Goal: Task Accomplishment & Management: Manage account settings

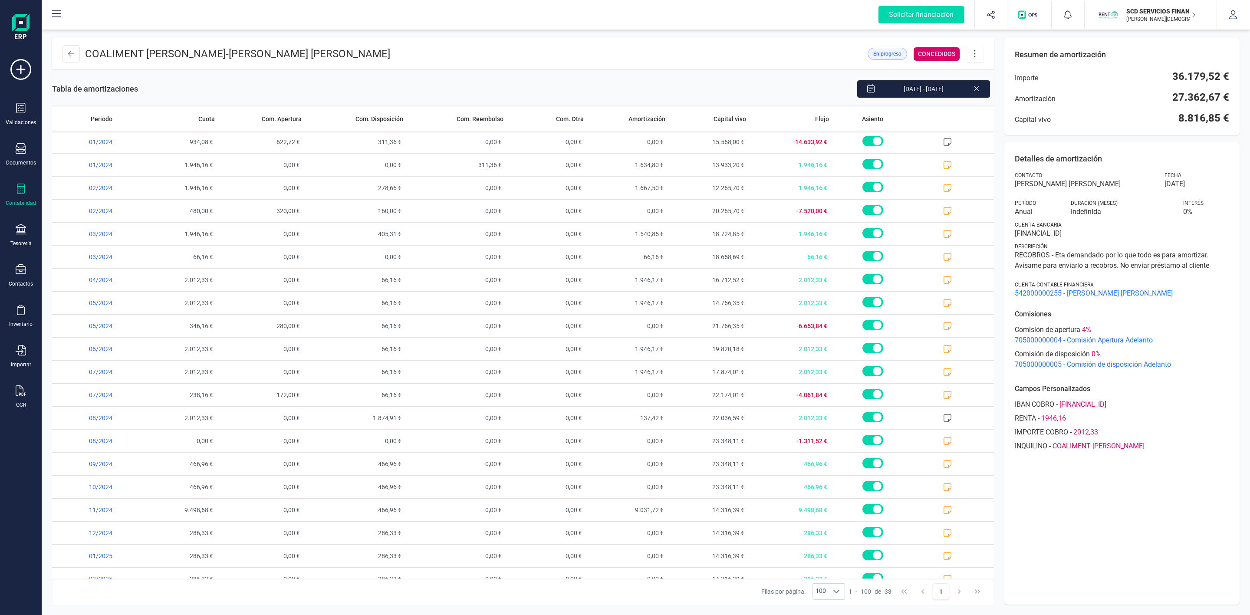
scroll to position [318, 0]
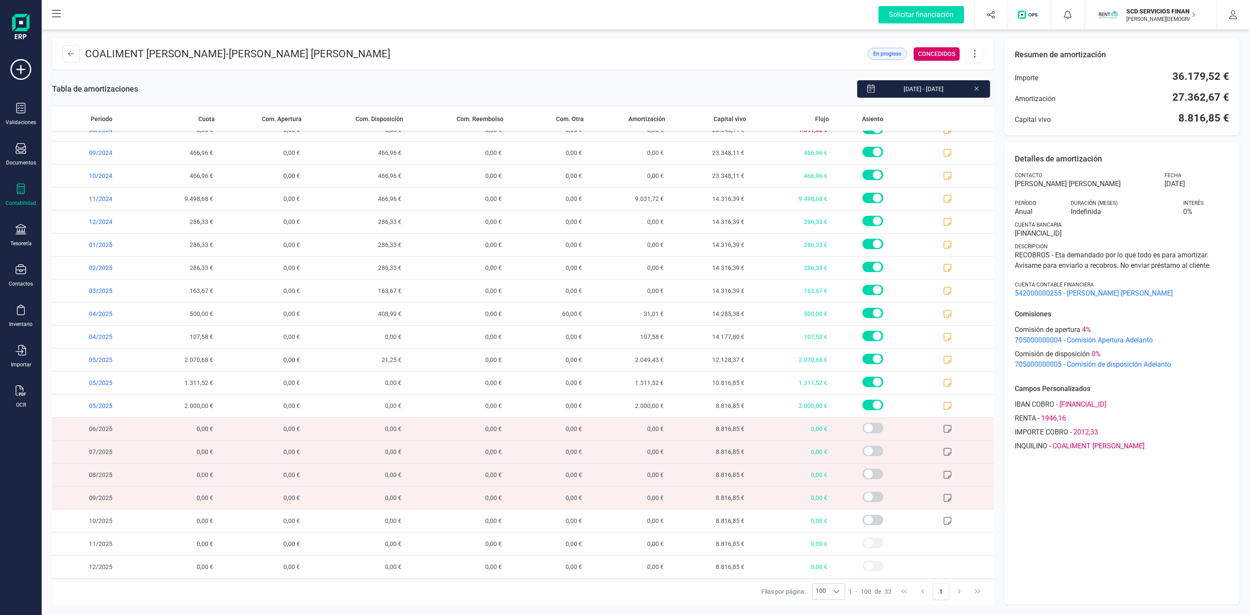
click at [25, 197] on div "Contabilidad" at bounding box center [20, 195] width 35 height 23
click at [72, 218] on span "Préstamos" at bounding box center [92, 222] width 52 height 10
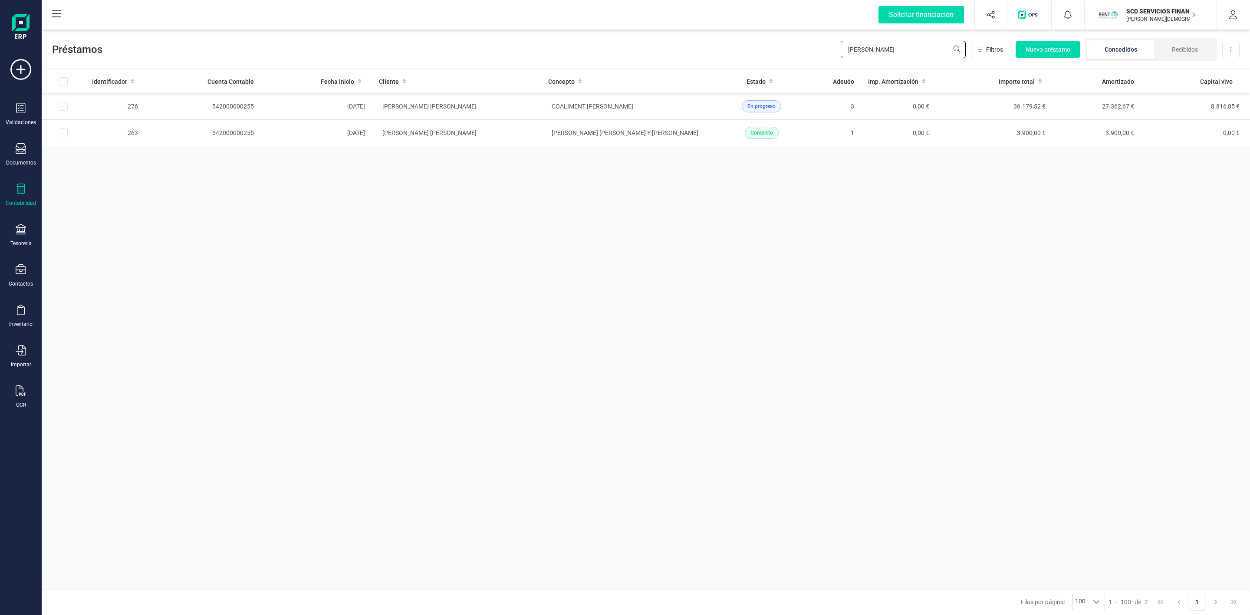
click at [813, 49] on div "Préstamos [PERSON_NAME] Filtros Nuevo préstamo Concedidos Recibidos Descargar E…" at bounding box center [646, 48] width 1208 height 40
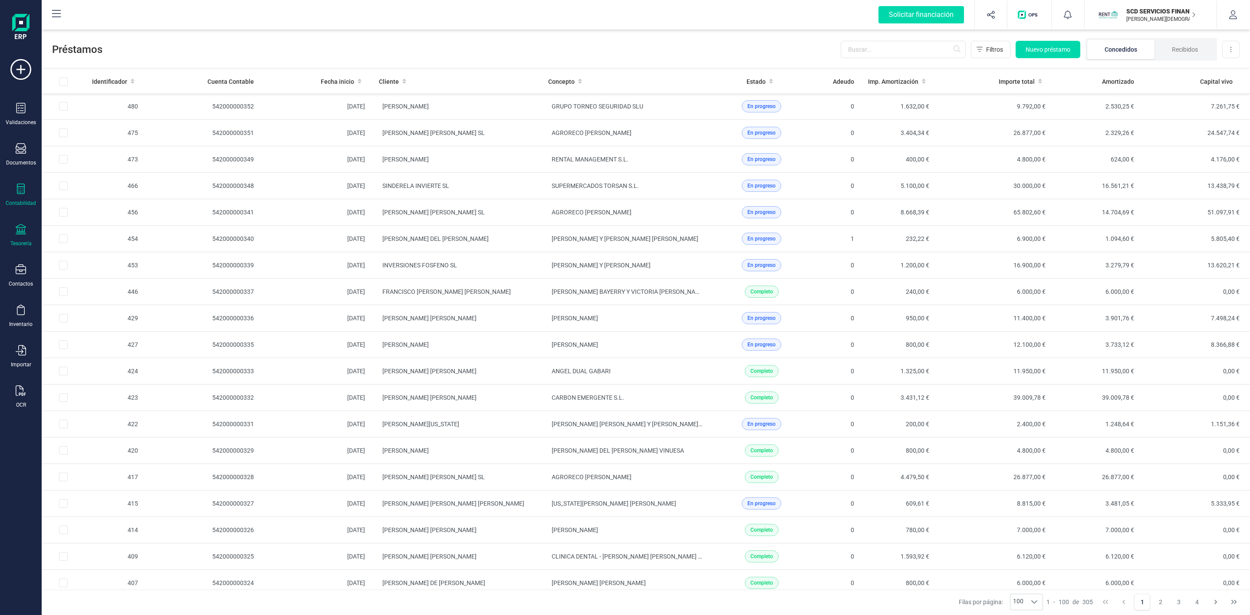
click at [22, 228] on icon at bounding box center [21, 229] width 10 height 10
click at [88, 205] on span "Remesas" at bounding box center [91, 205] width 47 height 10
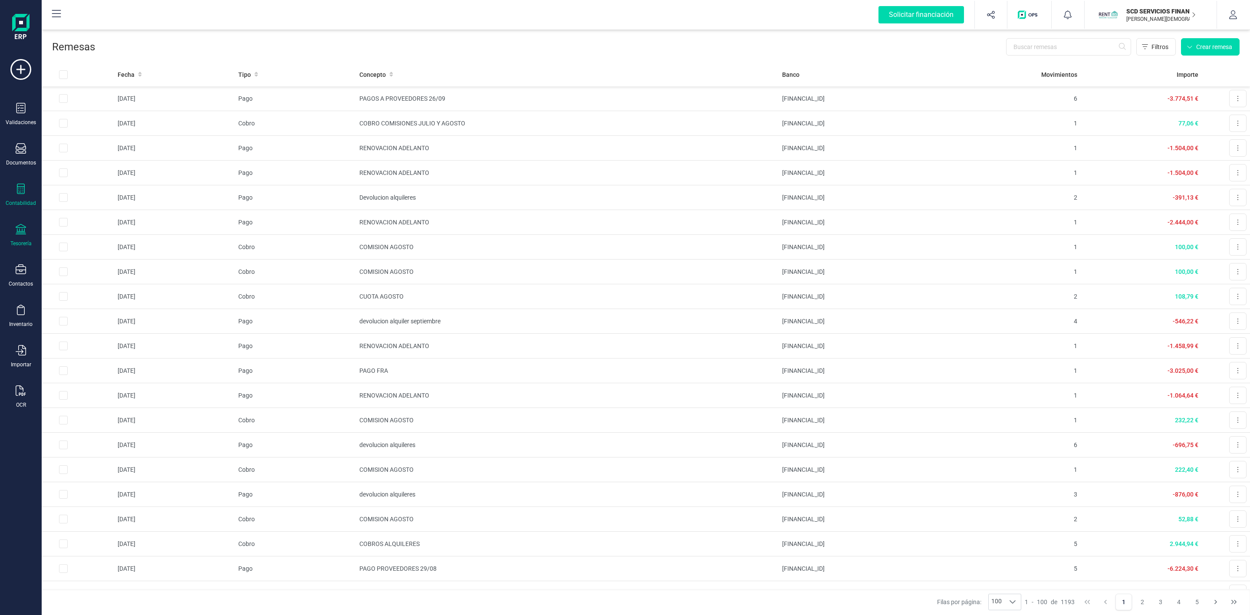
click at [21, 191] on icon at bounding box center [21, 189] width 10 height 10
click at [80, 224] on span "Préstamos" at bounding box center [94, 222] width 52 height 10
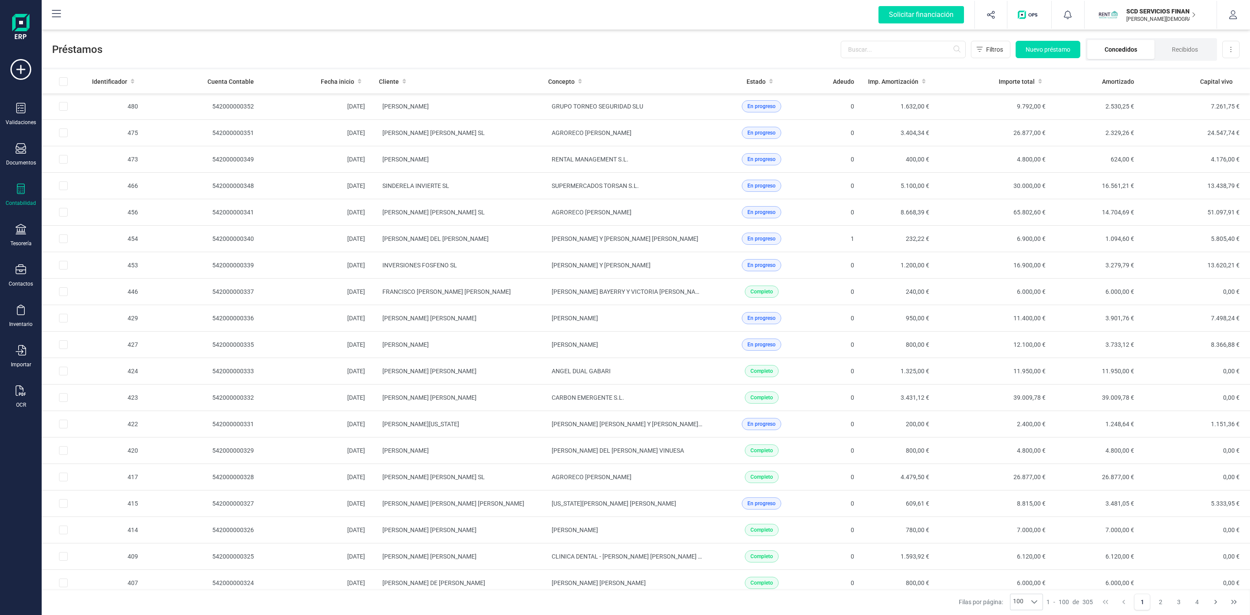
click at [1108, 57] on li "Concedidos" at bounding box center [1120, 49] width 67 height 19
click at [1190, 54] on li "Recibidos" at bounding box center [1184, 49] width 61 height 19
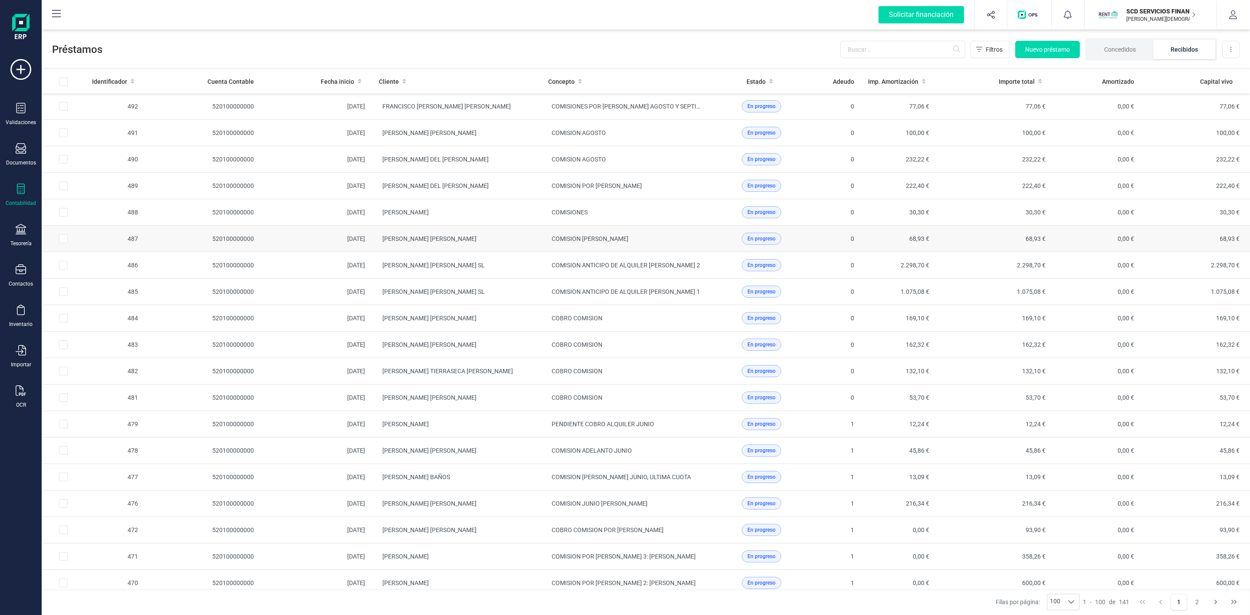
drag, startPoint x: 1123, startPoint y: 50, endPoint x: 1019, endPoint y: 246, distance: 222.1
click at [1121, 50] on li "Concedidos" at bounding box center [1120, 49] width 66 height 19
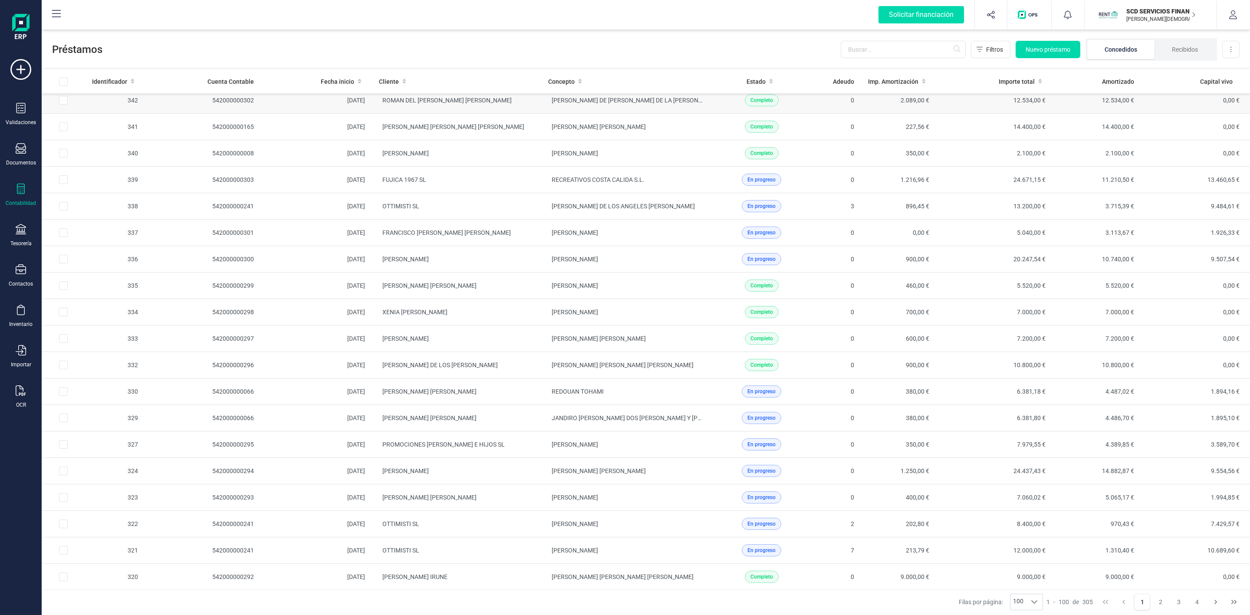
scroll to position [1302, 0]
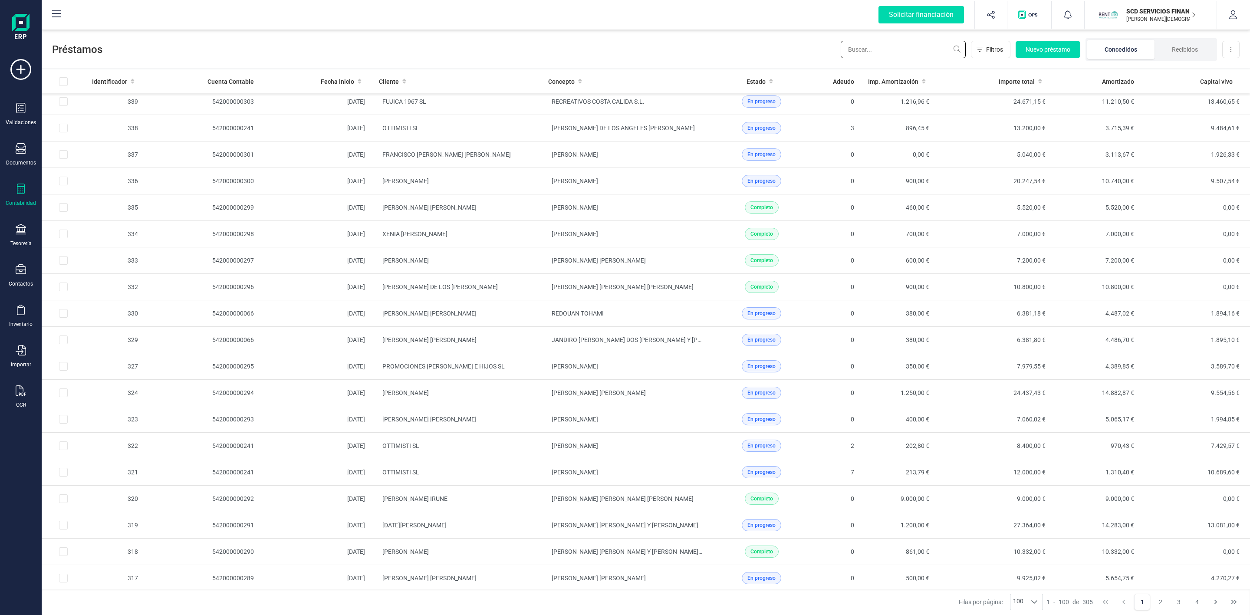
click at [927, 48] on input "text" at bounding box center [903, 49] width 125 height 17
click at [1129, 46] on li "Concedidos" at bounding box center [1120, 49] width 67 height 19
drag, startPoint x: 886, startPoint y: 53, endPoint x: 872, endPoint y: 51, distance: 13.6
click at [884, 53] on input "text" at bounding box center [903, 49] width 125 height 17
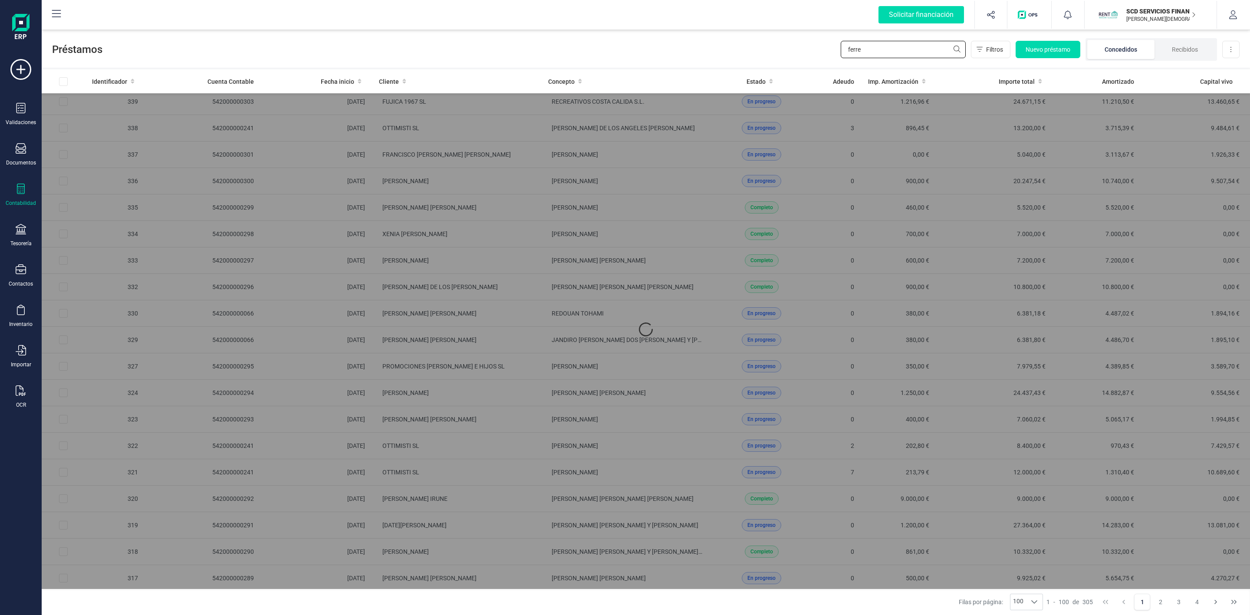
scroll to position [0, 0]
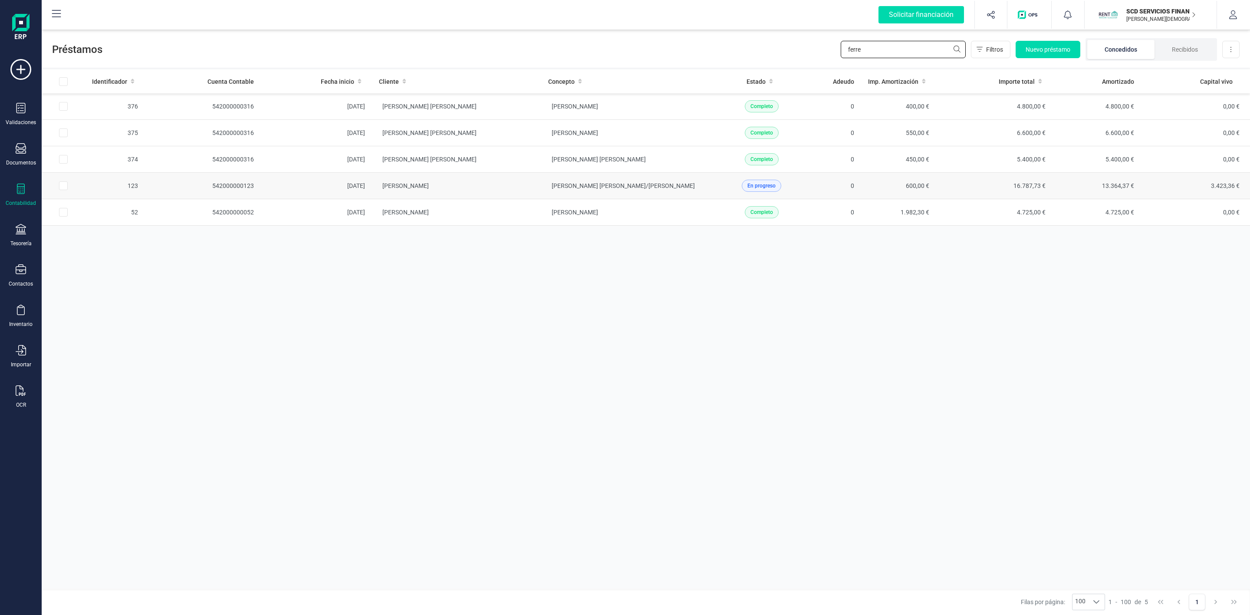
type input "ferre"
click at [499, 190] on td "[PERSON_NAME]" at bounding box center [456, 186] width 169 height 26
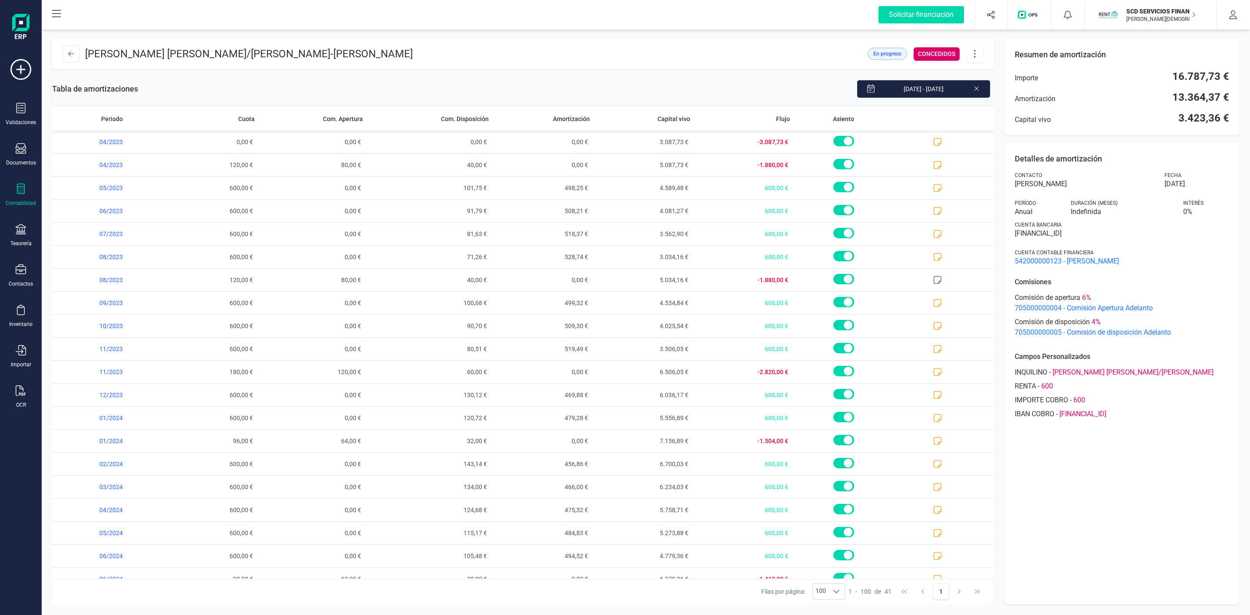
click at [975, 53] on icon at bounding box center [974, 54] width 16 height 10
click at [979, 74] on link "Editar préstamo" at bounding box center [1018, 79] width 104 height 17
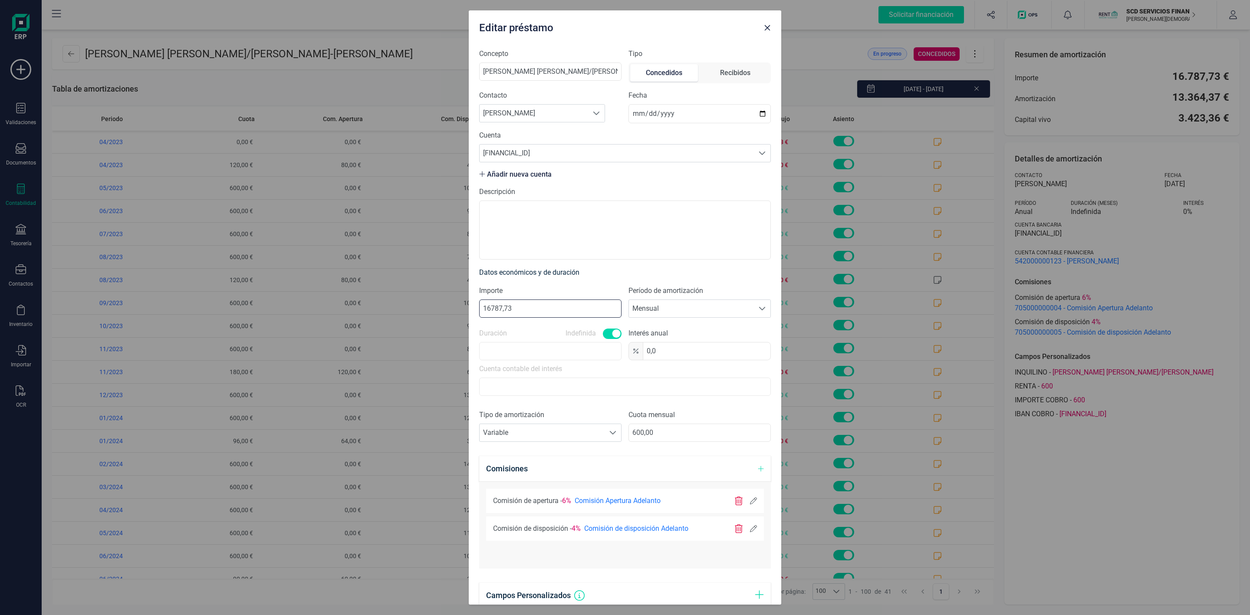
click at [490, 307] on input "16787,73" at bounding box center [550, 308] width 142 height 18
type input "18787,73"
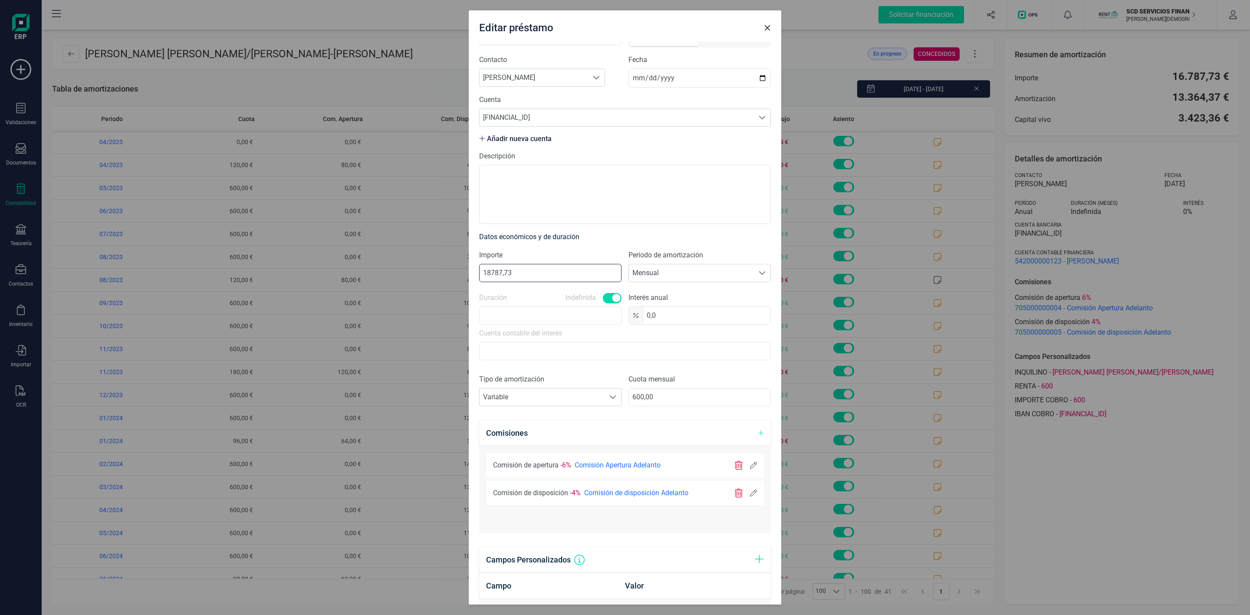
scroll to position [65, 0]
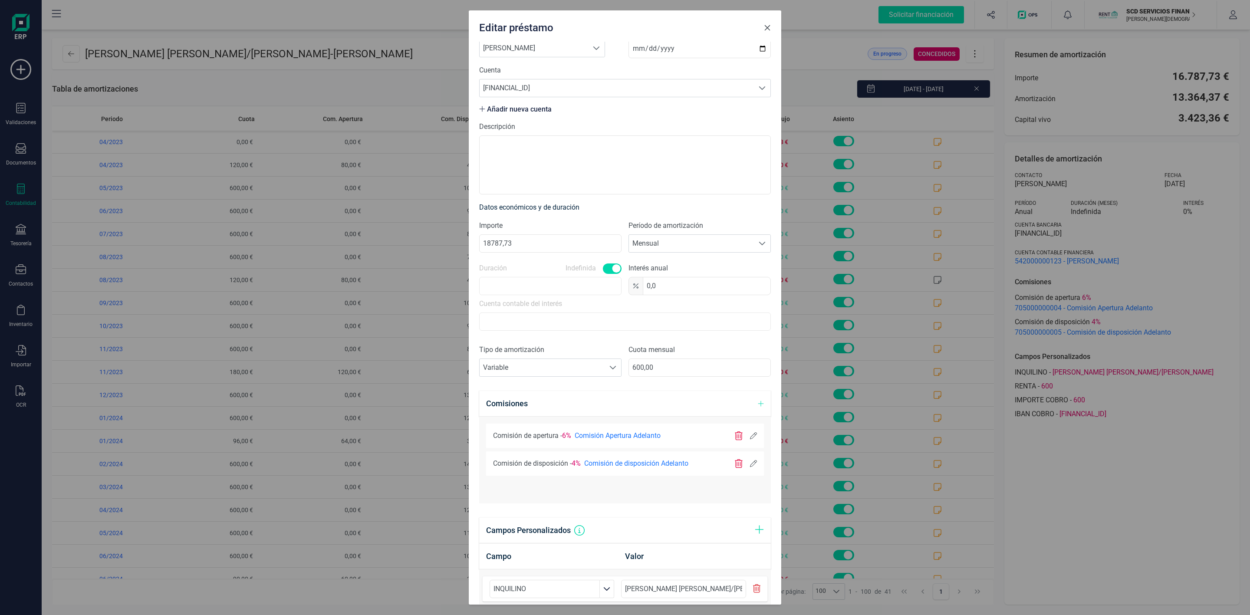
click at [769, 29] on icon "Close" at bounding box center [767, 27] width 7 height 7
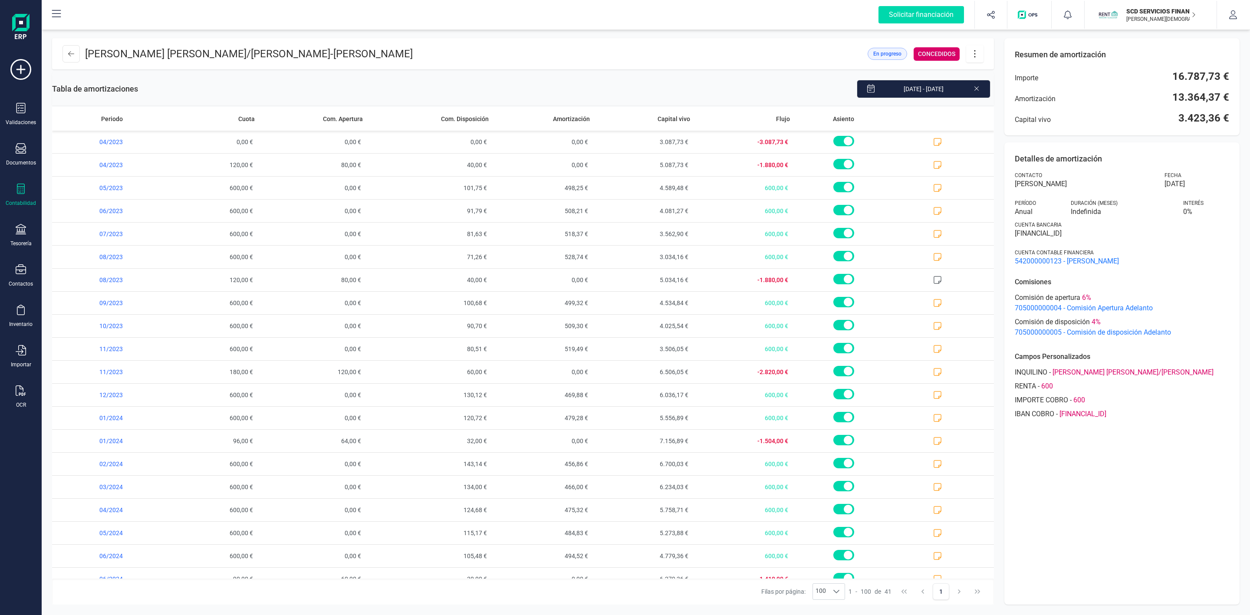
click at [978, 57] on icon at bounding box center [974, 54] width 16 height 10
click at [1009, 98] on span "Amortización anticipada" at bounding box center [1023, 97] width 80 height 7
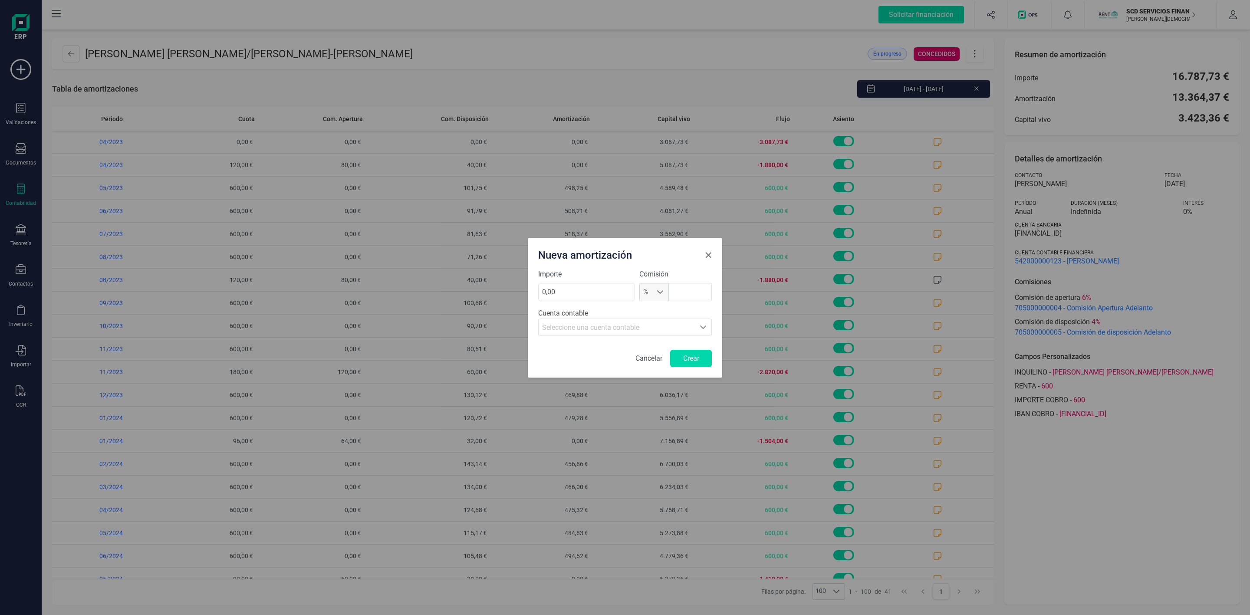
click at [710, 258] on span "Close" at bounding box center [708, 255] width 7 height 7
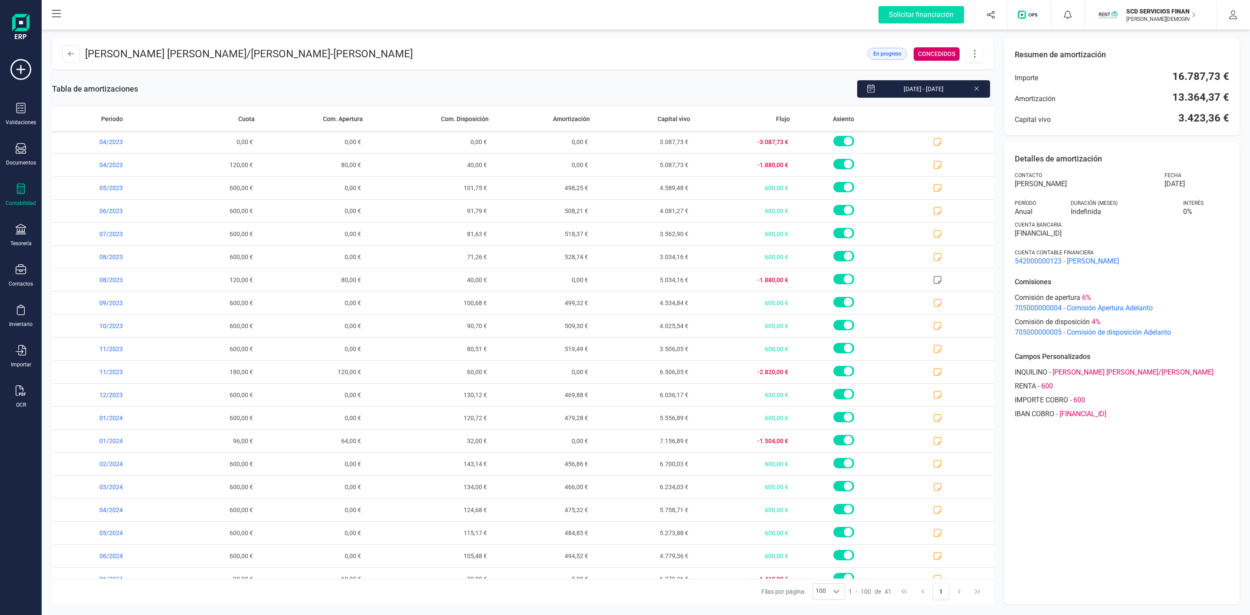
click at [973, 56] on icon at bounding box center [974, 54] width 16 height 10
click at [1005, 86] on link "Editar préstamo" at bounding box center [1018, 79] width 104 height 17
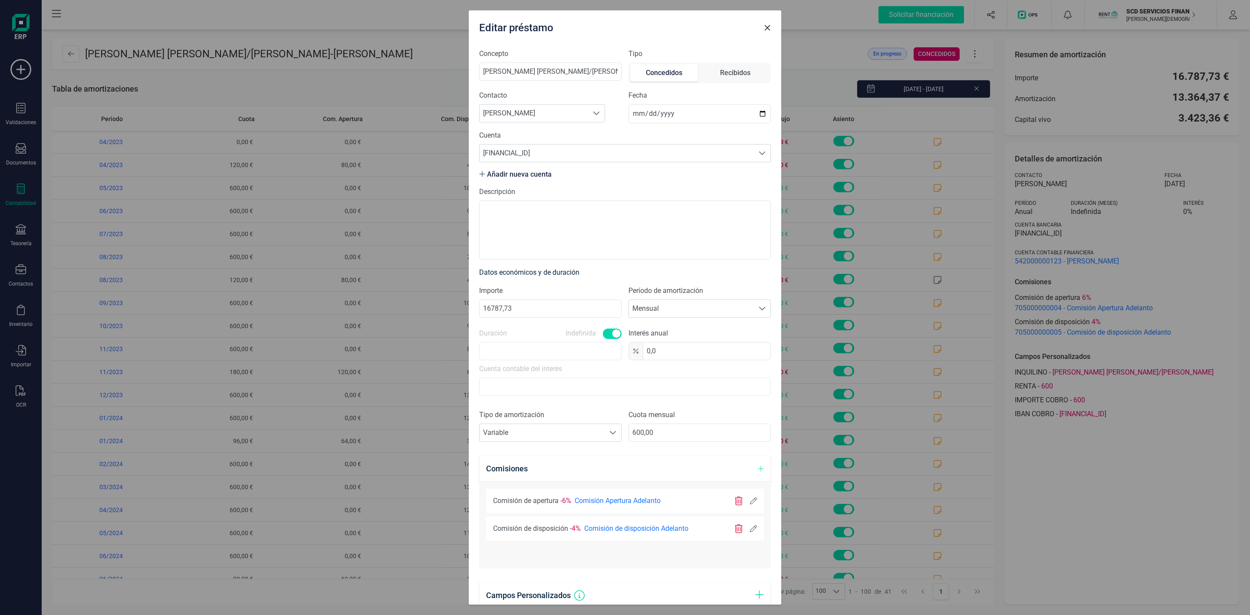
click at [750, 530] on icon at bounding box center [753, 528] width 7 height 7
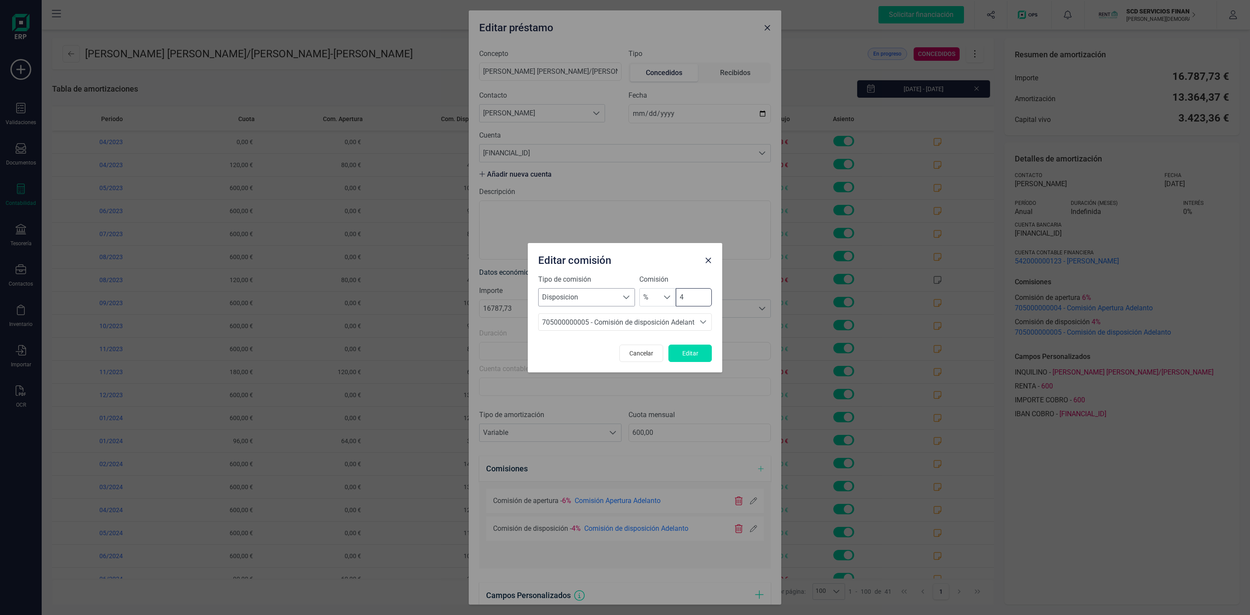
drag, startPoint x: 694, startPoint y: 293, endPoint x: 633, endPoint y: 299, distance: 61.5
click at [633, 299] on div "Tipo de comisión Seleccione un tipo Disposicion Disposicion Comisión % % 4" at bounding box center [625, 290] width 174 height 32
type input "0"
click at [691, 355] on span "Editar" at bounding box center [689, 353] width 23 height 9
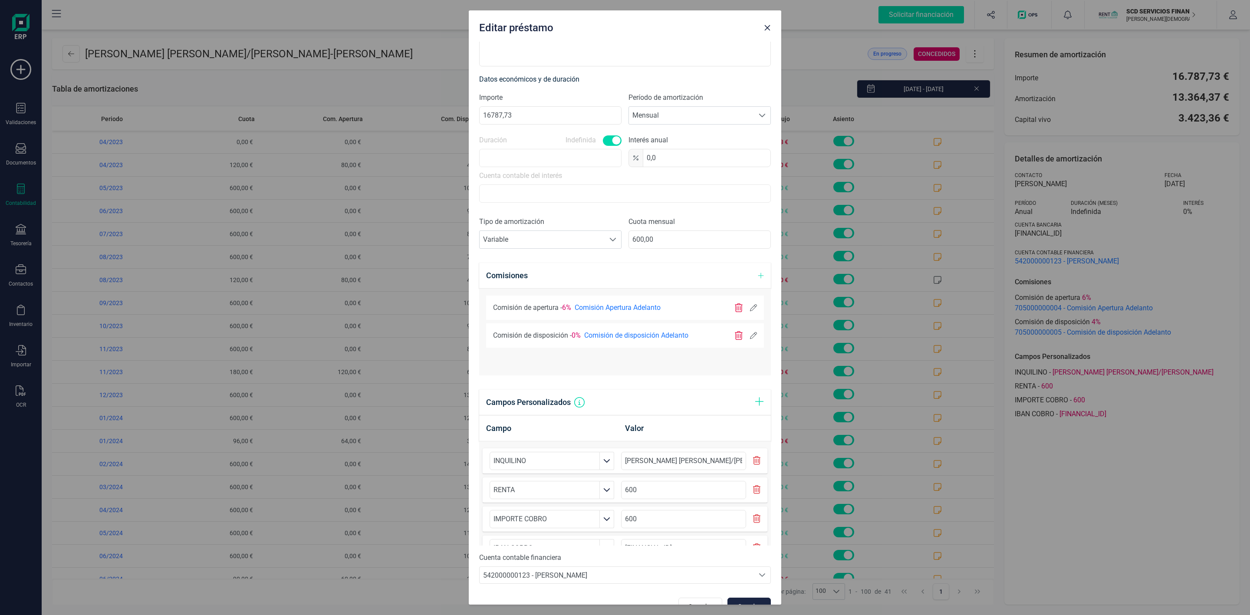
scroll to position [216, 0]
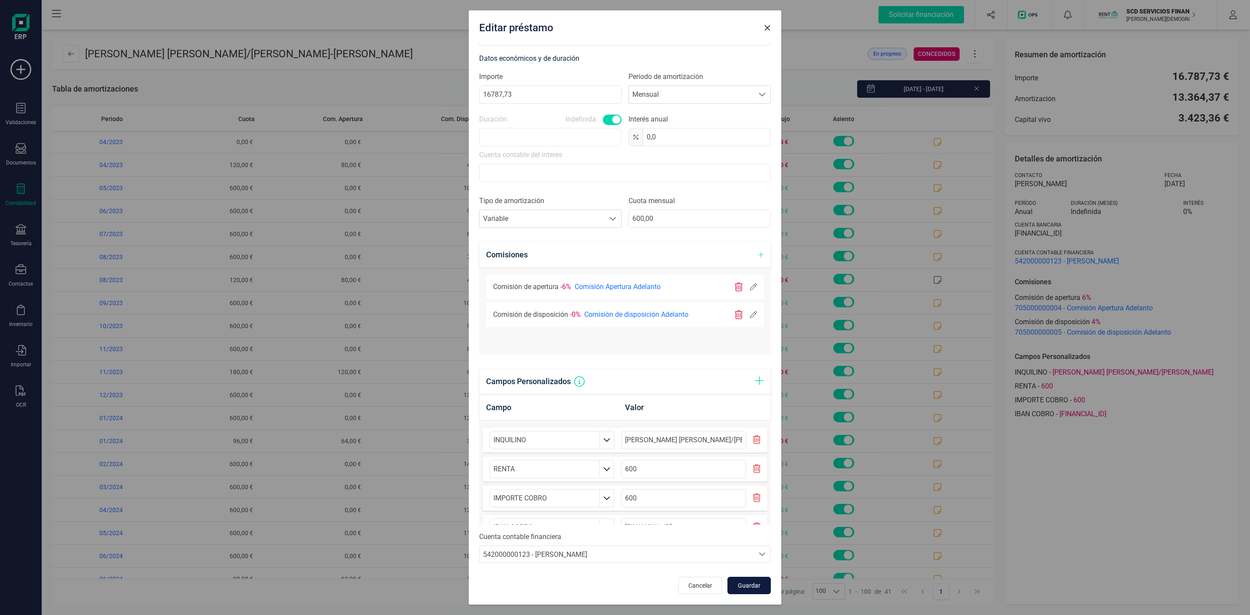
drag, startPoint x: 738, startPoint y: 590, endPoint x: 733, endPoint y: 589, distance: 4.9
click at [737, 589] on span "Guardar" at bounding box center [748, 585] width 23 height 9
